Goal: Information Seeking & Learning: Learn about a topic

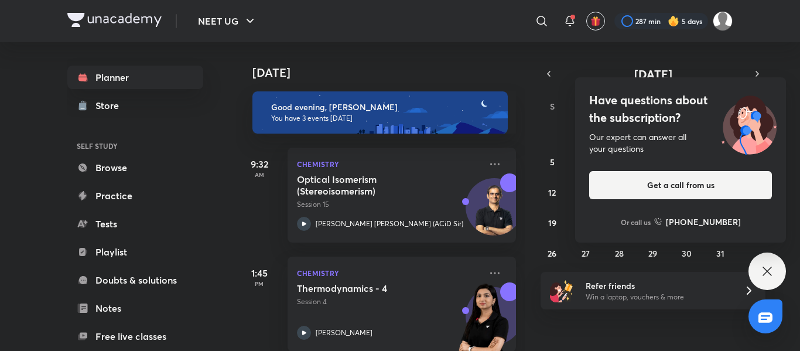
click at [398, 273] on div "Have questions about the subscription? Our expert can answer all your questions…" at bounding box center [767, 270] width 37 height 37
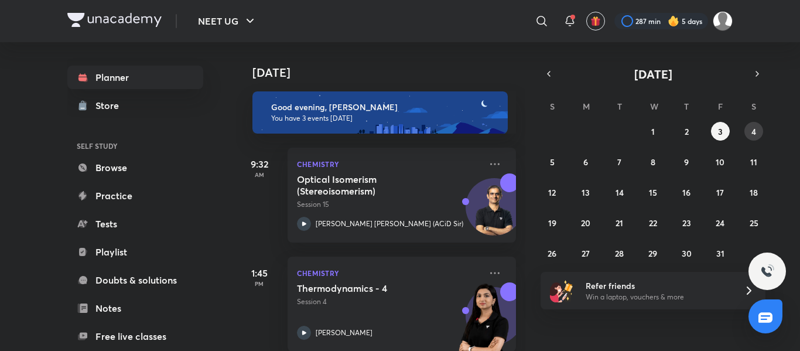
click at [398, 132] on button "4" at bounding box center [754, 131] width 19 height 19
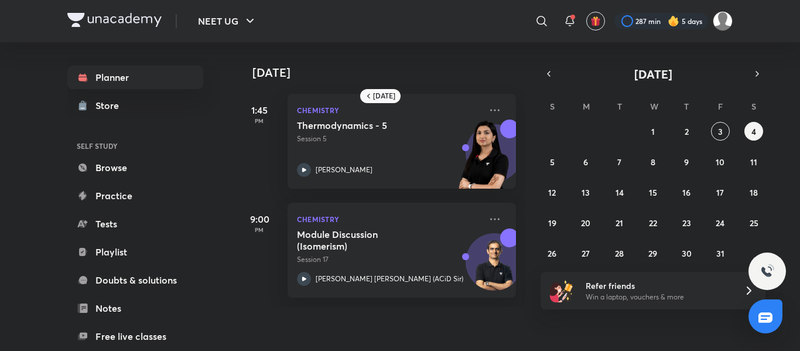
click at [398, 307] on div "[DATE] 1:45 PM Chemistry Thermodynamics - 5 Session 5 [PERSON_NAME] 9:00 PM Che…" at bounding box center [517, 174] width 562 height 265
click at [398, 165] on button "5" at bounding box center [552, 161] width 19 height 19
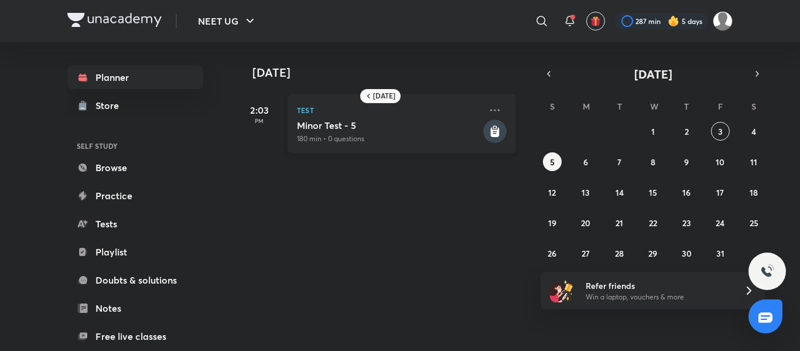
click at [398, 130] on icon at bounding box center [495, 132] width 9 height 10
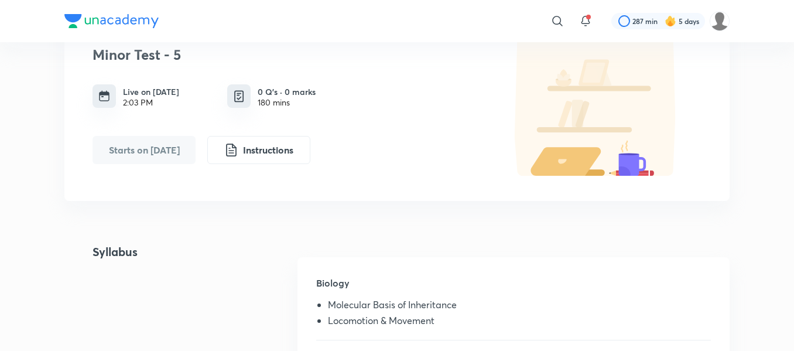
scroll to position [74, 0]
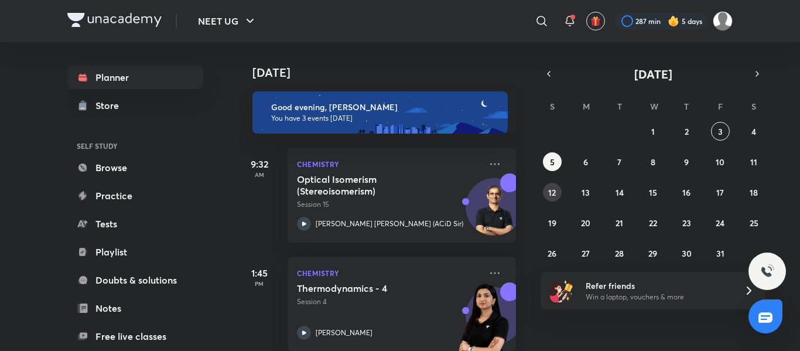
click at [398, 188] on abbr "12" at bounding box center [552, 192] width 8 height 11
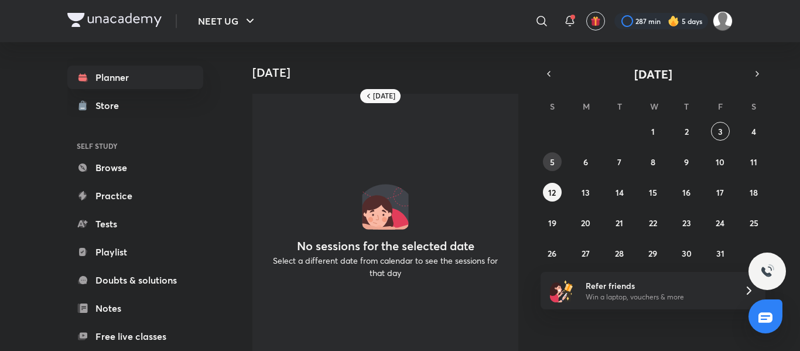
click at [398, 163] on button "5" at bounding box center [552, 161] width 19 height 19
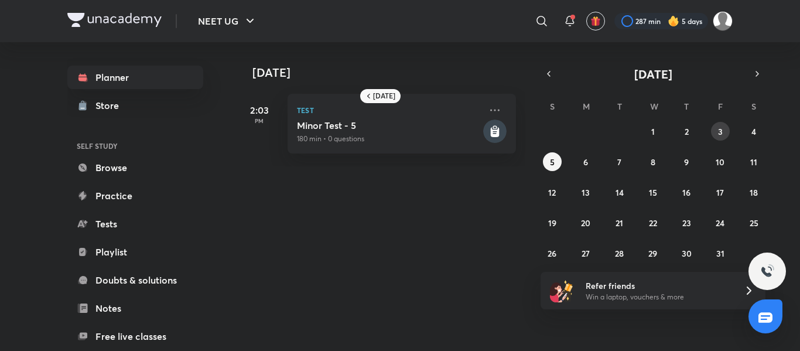
click at [398, 132] on abbr "3" at bounding box center [720, 131] width 5 height 11
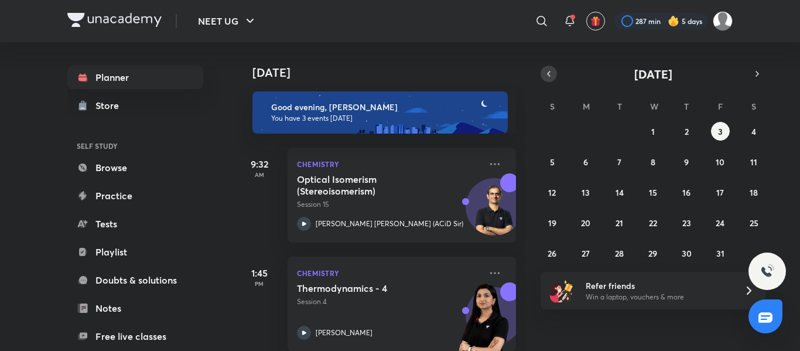
click at [398, 73] on icon "button" at bounding box center [548, 74] width 9 height 11
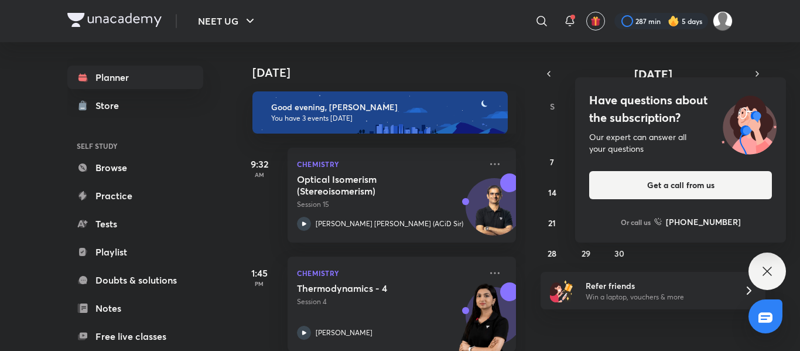
click at [398, 272] on icon at bounding box center [767, 271] width 9 height 9
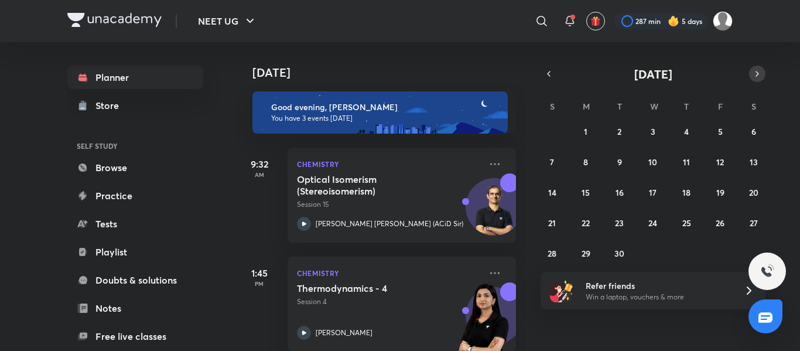
click at [398, 74] on icon "button" at bounding box center [757, 74] width 9 height 11
click at [398, 163] on button "5" at bounding box center [552, 161] width 19 height 19
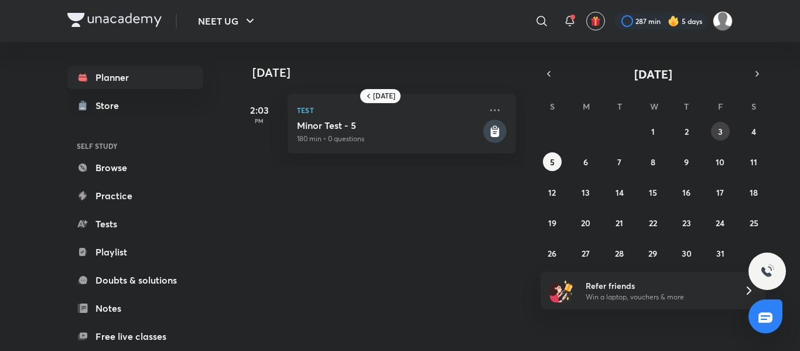
click at [398, 134] on abbr "3" at bounding box center [720, 131] width 5 height 11
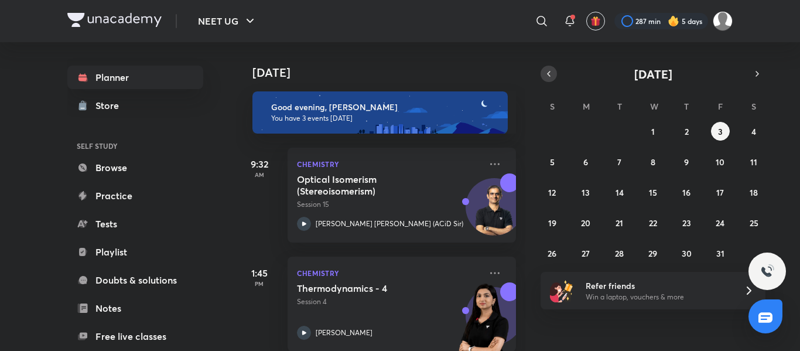
click at [398, 73] on icon "button" at bounding box center [548, 74] width 9 height 11
click at [398, 127] on abbr "4" at bounding box center [686, 131] width 5 height 11
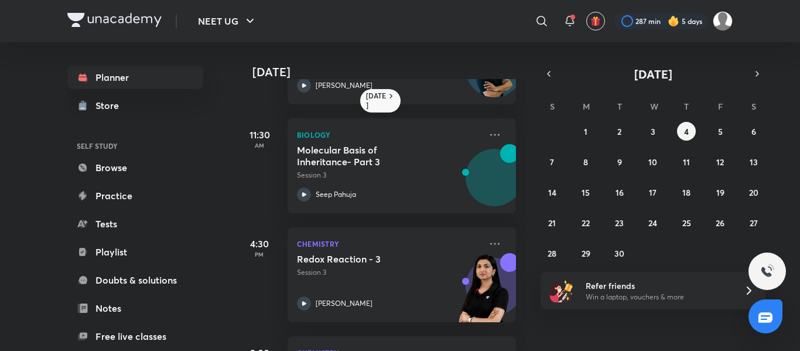
scroll to position [85, 0]
click at [398, 135] on icon at bounding box center [495, 134] width 14 height 14
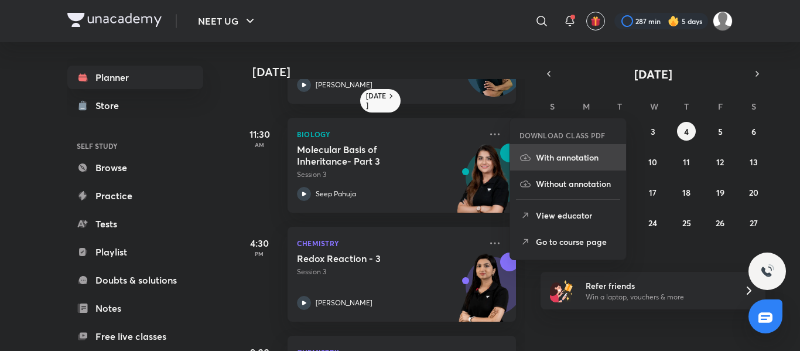
click at [398, 159] on p "With annotation" at bounding box center [576, 157] width 81 height 12
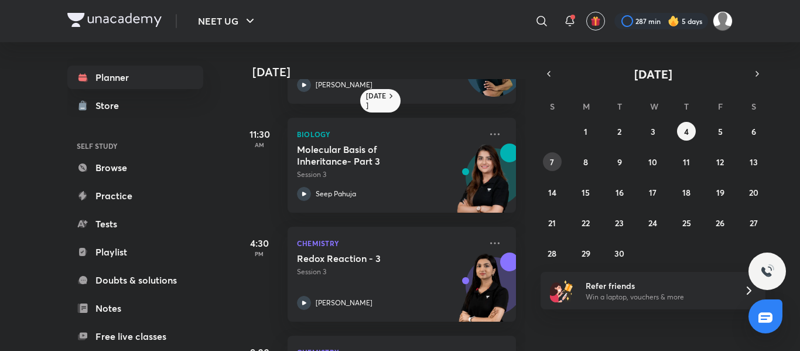
click at [398, 159] on abbr "7" at bounding box center [552, 161] width 4 height 11
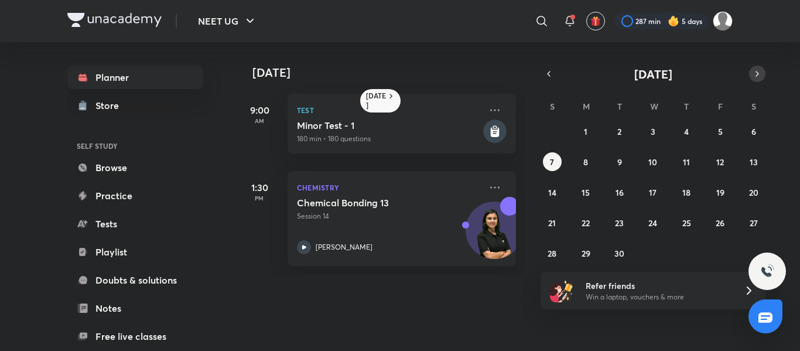
click at [398, 74] on icon "button" at bounding box center [757, 74] width 9 height 11
click at [398, 162] on button "5" at bounding box center [552, 161] width 19 height 19
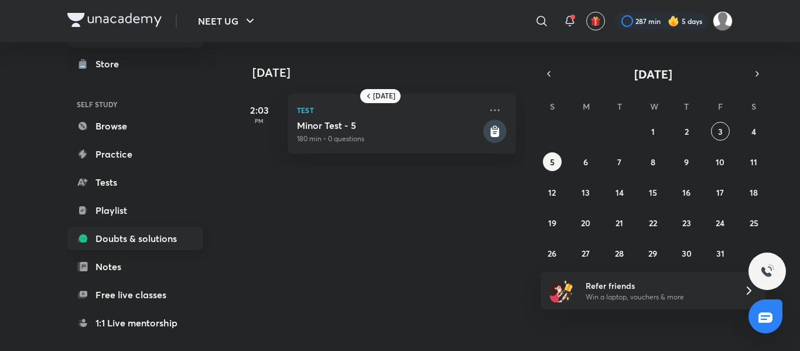
scroll to position [0, 0]
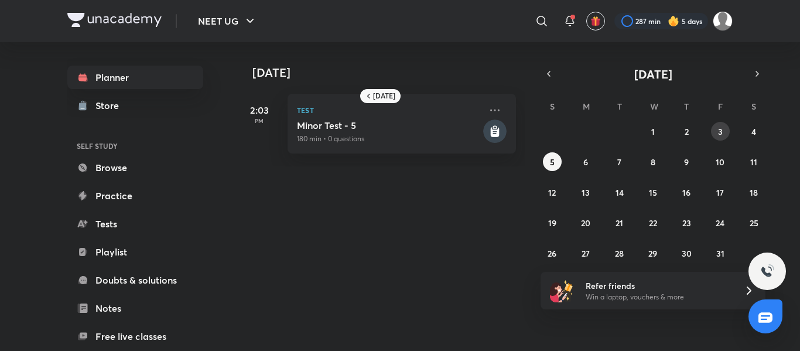
click at [398, 124] on button "3" at bounding box center [720, 131] width 19 height 19
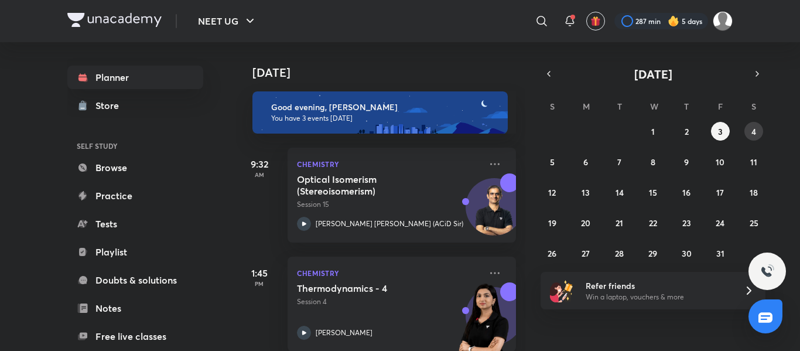
click at [398, 128] on button "4" at bounding box center [754, 131] width 19 height 19
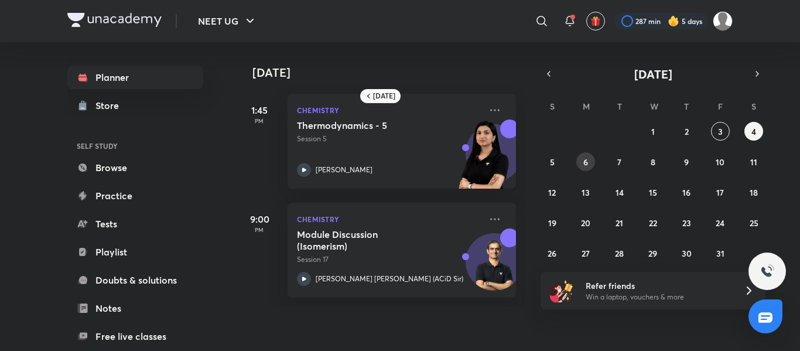
click at [398, 158] on button "6" at bounding box center [585, 161] width 19 height 19
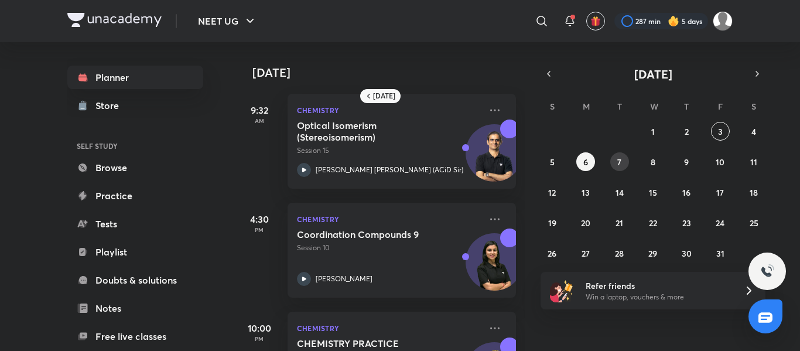
click at [398, 159] on abbr "7" at bounding box center [619, 161] width 4 height 11
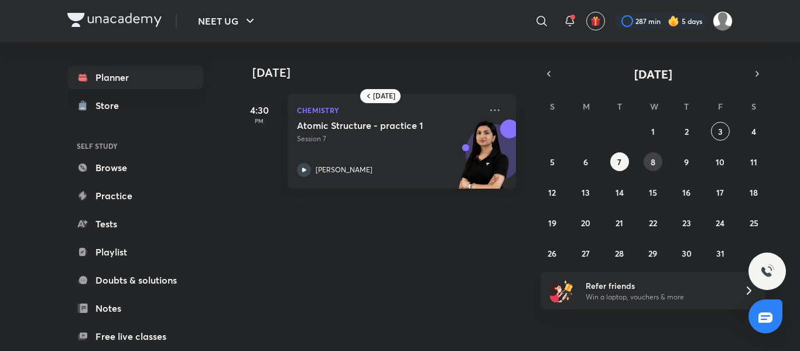
click at [398, 155] on button "8" at bounding box center [653, 161] width 19 height 19
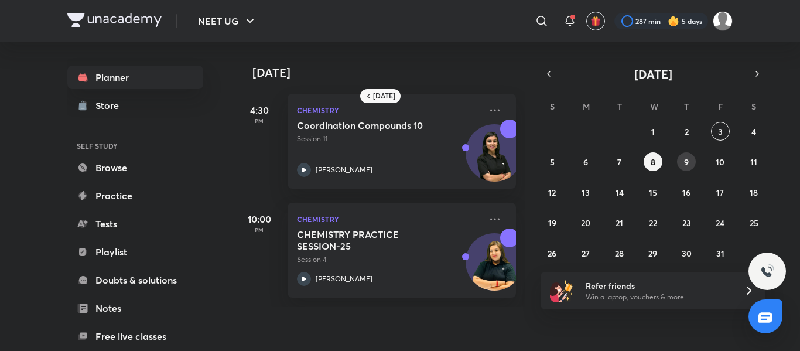
click at [398, 163] on button "9" at bounding box center [686, 161] width 19 height 19
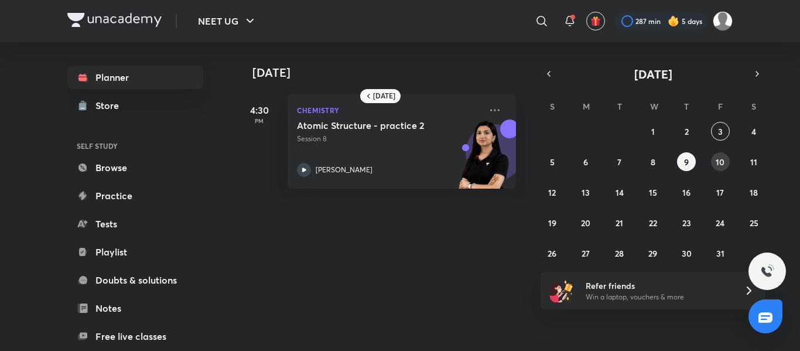
click at [398, 169] on button "10" at bounding box center [720, 161] width 19 height 19
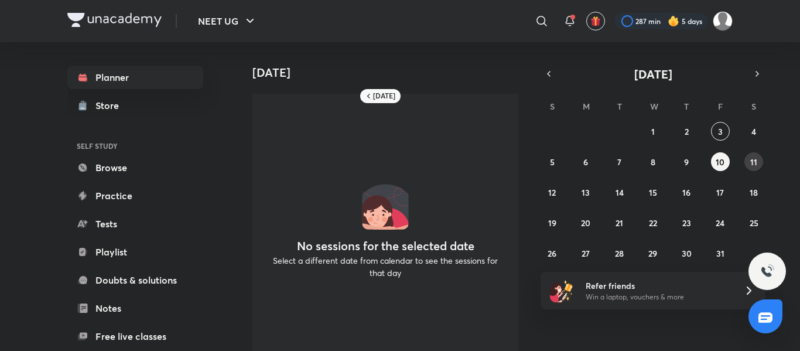
click at [398, 163] on abbr "11" at bounding box center [753, 161] width 7 height 11
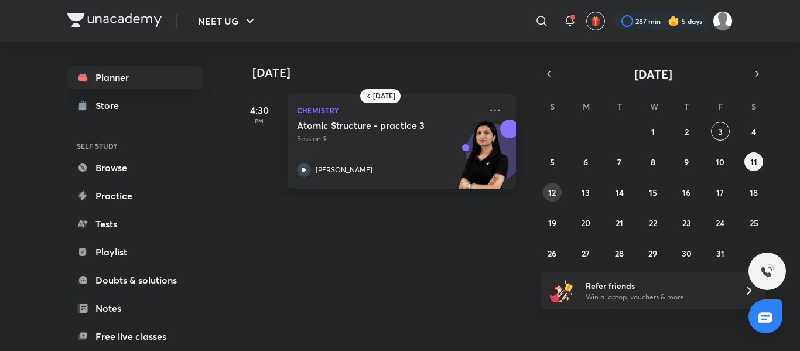
click at [398, 194] on abbr "12" at bounding box center [552, 192] width 8 height 11
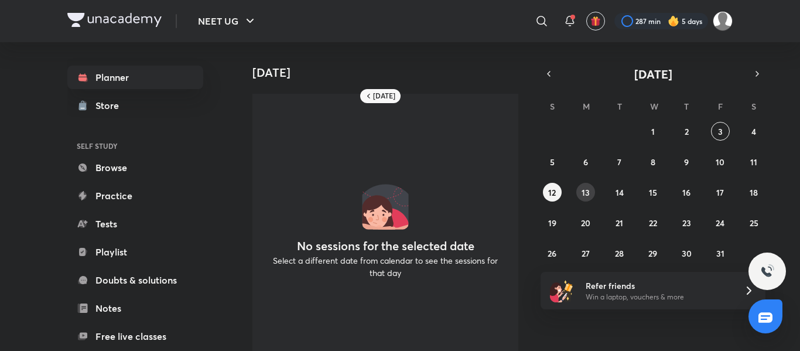
click at [398, 189] on button "13" at bounding box center [585, 192] width 19 height 19
click at [398, 188] on abbr "14" at bounding box center [620, 192] width 8 height 11
click at [398, 190] on button "15" at bounding box center [653, 192] width 19 height 19
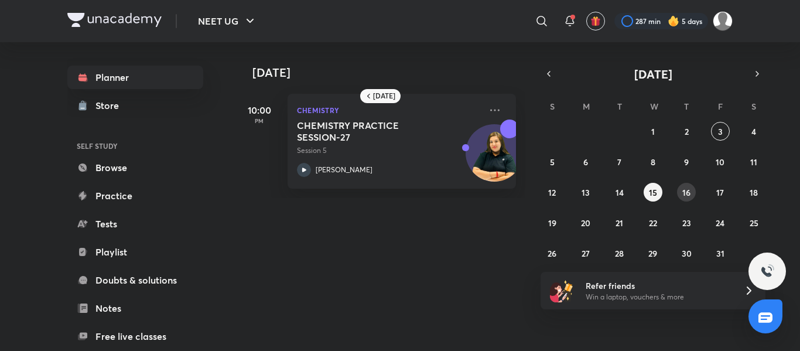
click at [398, 189] on abbr "16" at bounding box center [687, 192] width 8 height 11
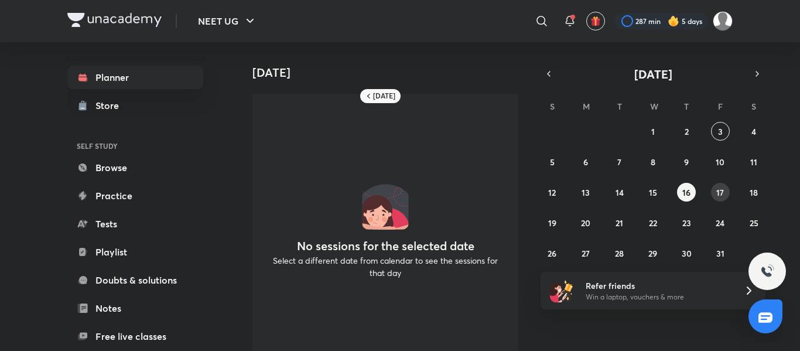
click at [398, 187] on abbr "17" at bounding box center [720, 192] width 8 height 11
click at [398, 189] on button "18" at bounding box center [754, 192] width 19 height 19
click at [398, 219] on abbr "19" at bounding box center [552, 222] width 8 height 11
click at [398, 221] on abbr "20" at bounding box center [585, 222] width 9 height 11
click at [398, 222] on abbr "21" at bounding box center [620, 222] width 8 height 11
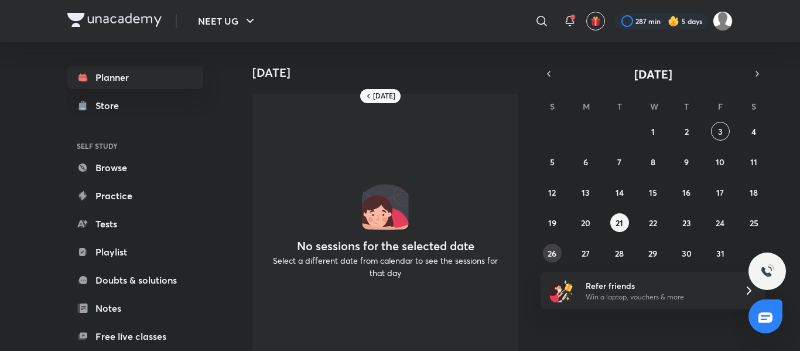
click at [398, 250] on abbr "26" at bounding box center [552, 253] width 9 height 11
click at [398, 249] on abbr "27" at bounding box center [586, 253] width 8 height 11
click at [398, 250] on abbr "28" at bounding box center [619, 253] width 9 height 11
click at [398, 134] on button "3" at bounding box center [720, 131] width 19 height 19
